Goal: Information Seeking & Learning: Learn about a topic

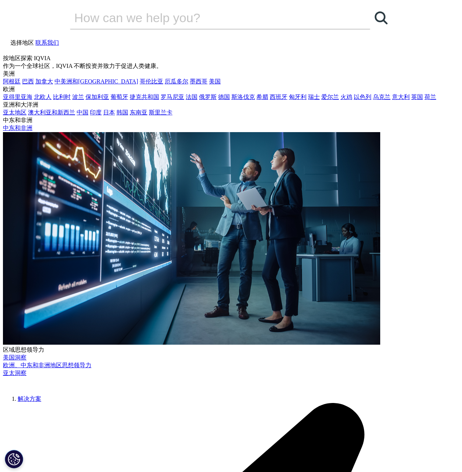
scroll to position [1, 0]
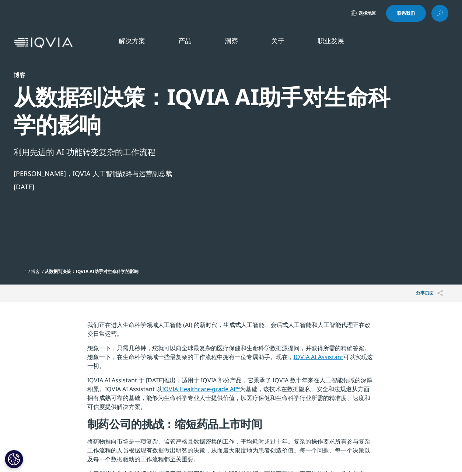
click at [417, 156] on div "博客 从数据到决策：IQVIA AI助手对生命科学的影响 利用先进的 AI 功能转变复杂的工作流程 Harietta Eleftherochorinou，IQ…" at bounding box center [231, 168] width 435 height 194
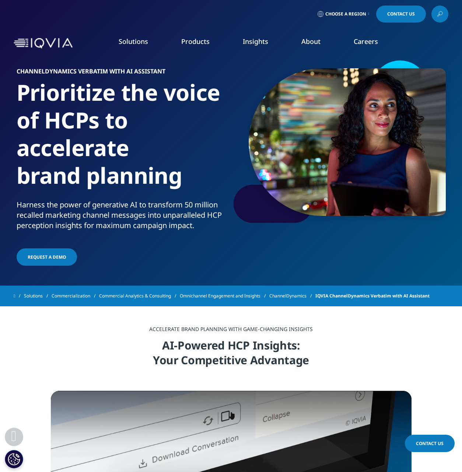
scroll to position [280, 0]
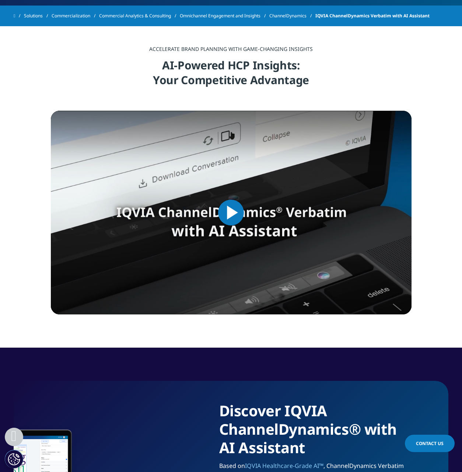
click at [231, 212] on span "Video Player" at bounding box center [231, 212] width 0 height 0
